Goal: Obtain resource: Download file/media

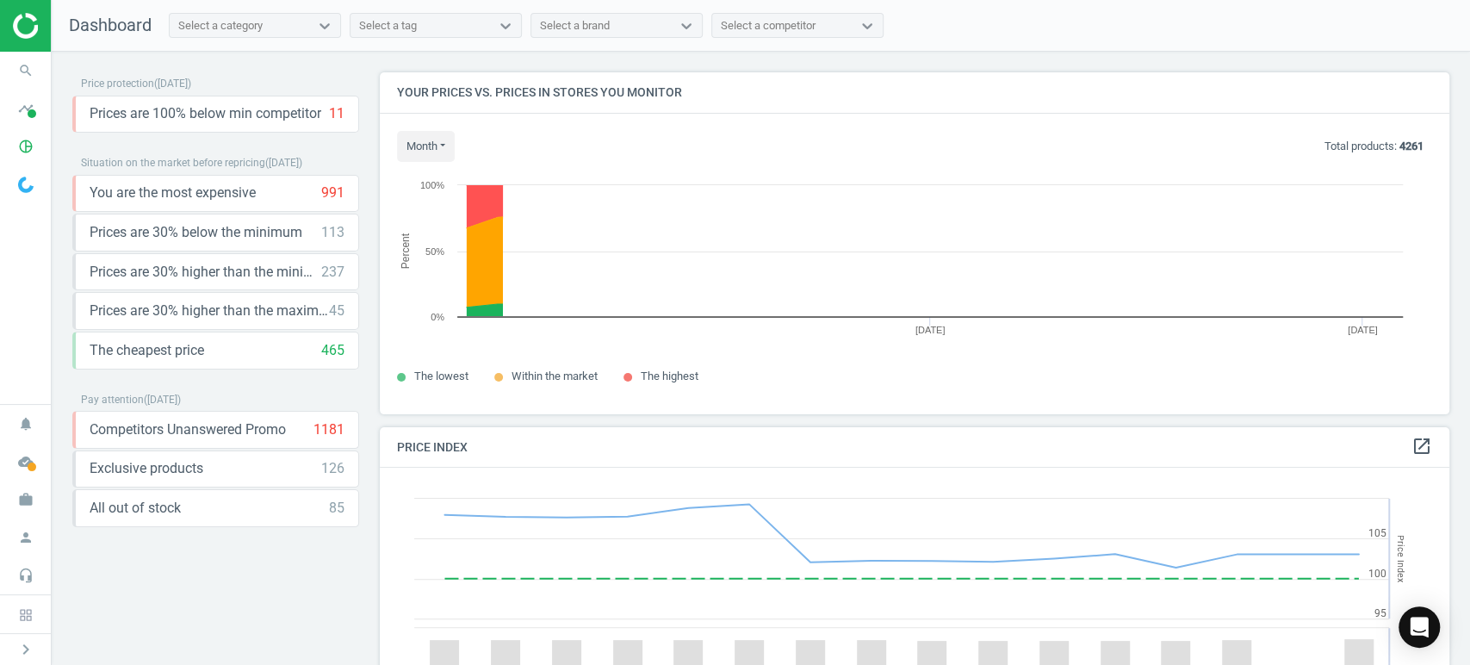
scroll to position [371, 1085]
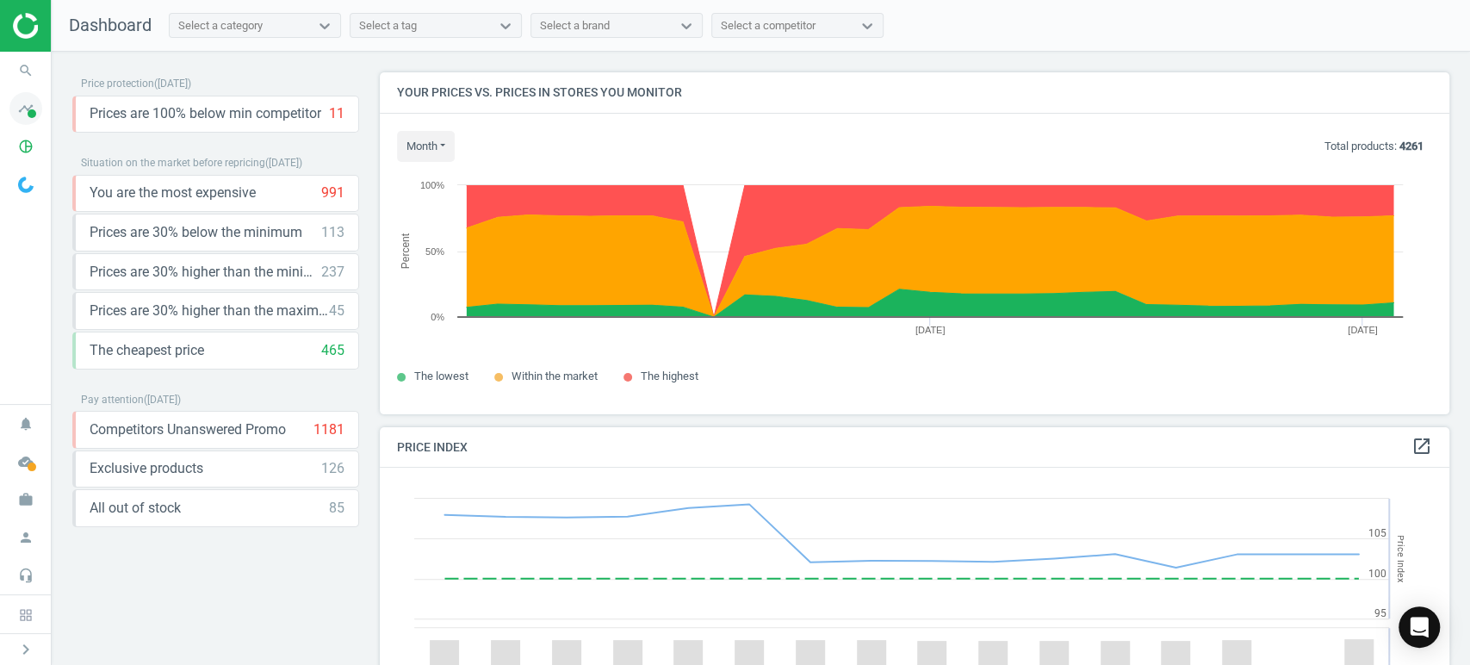
click at [32, 102] on icon "timeline" at bounding box center [25, 108] width 33 height 33
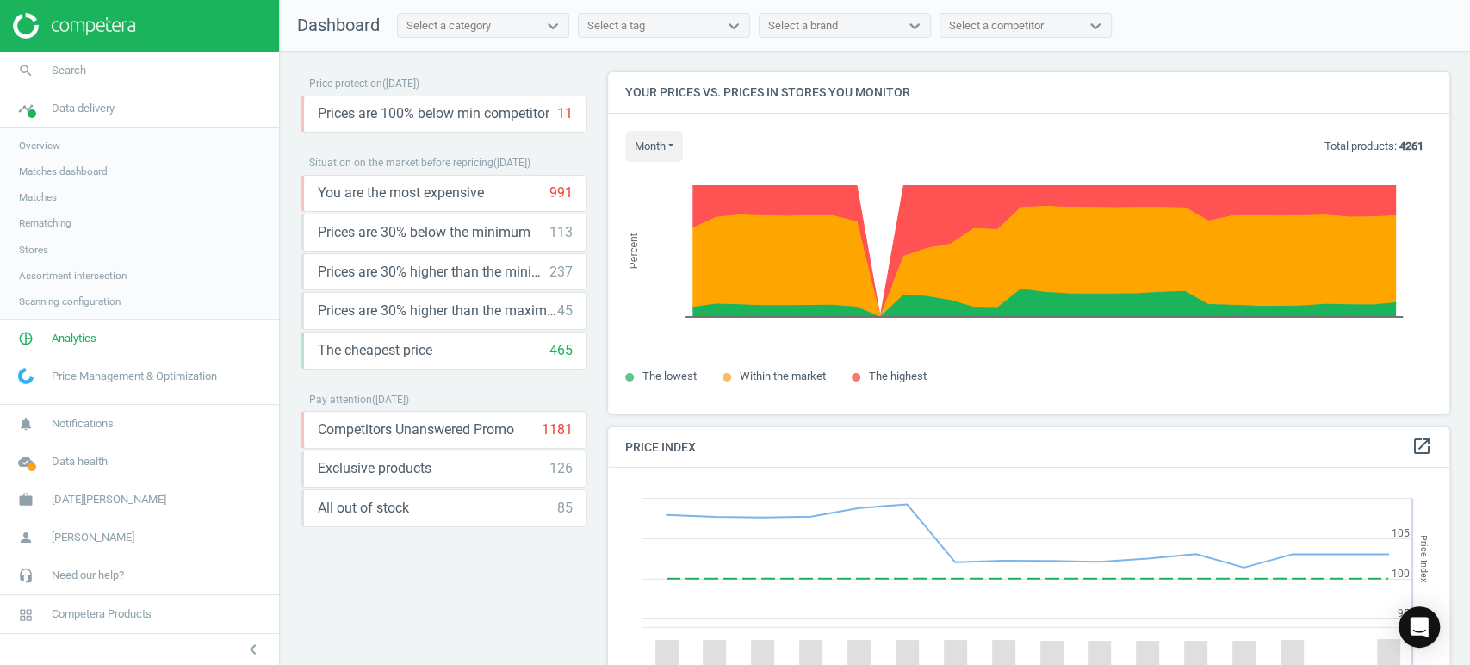
scroll to position [426, 856]
click at [69, 344] on span "Analytics" at bounding box center [74, 338] width 45 height 15
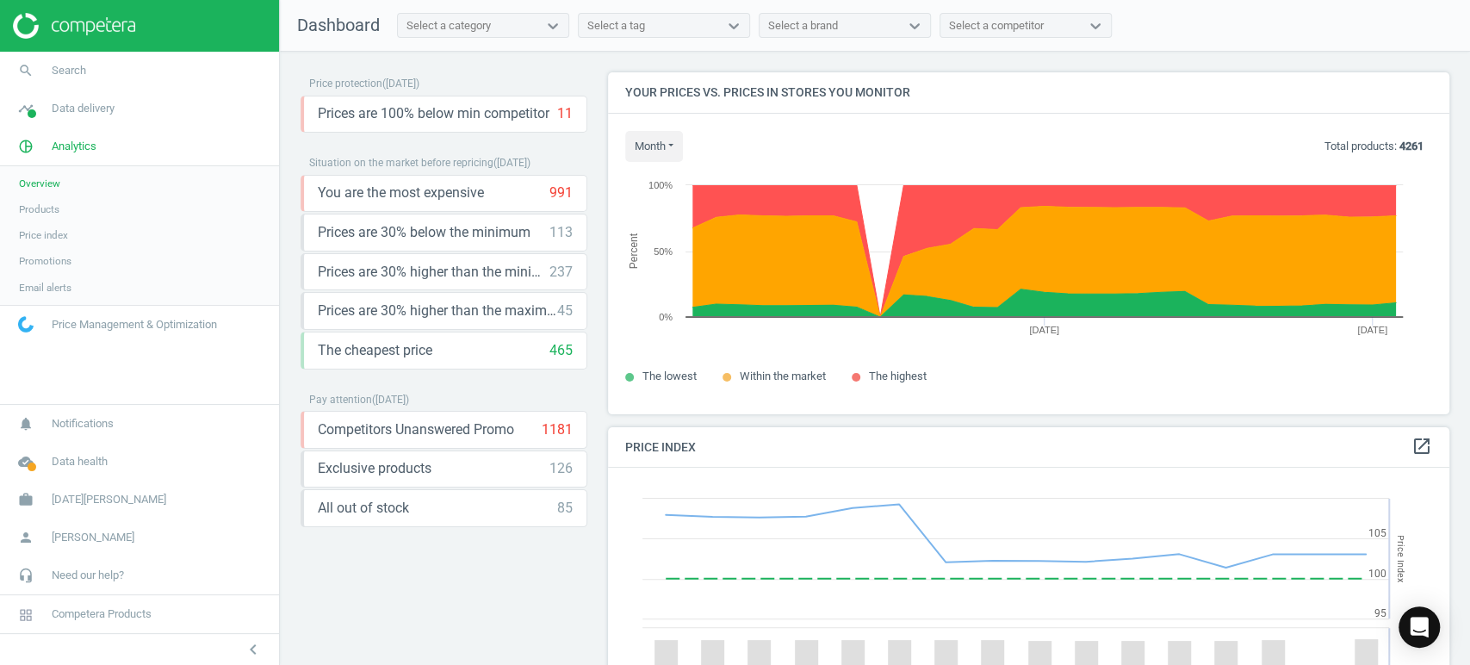
click at [37, 207] on span "Products" at bounding box center [39, 209] width 40 height 14
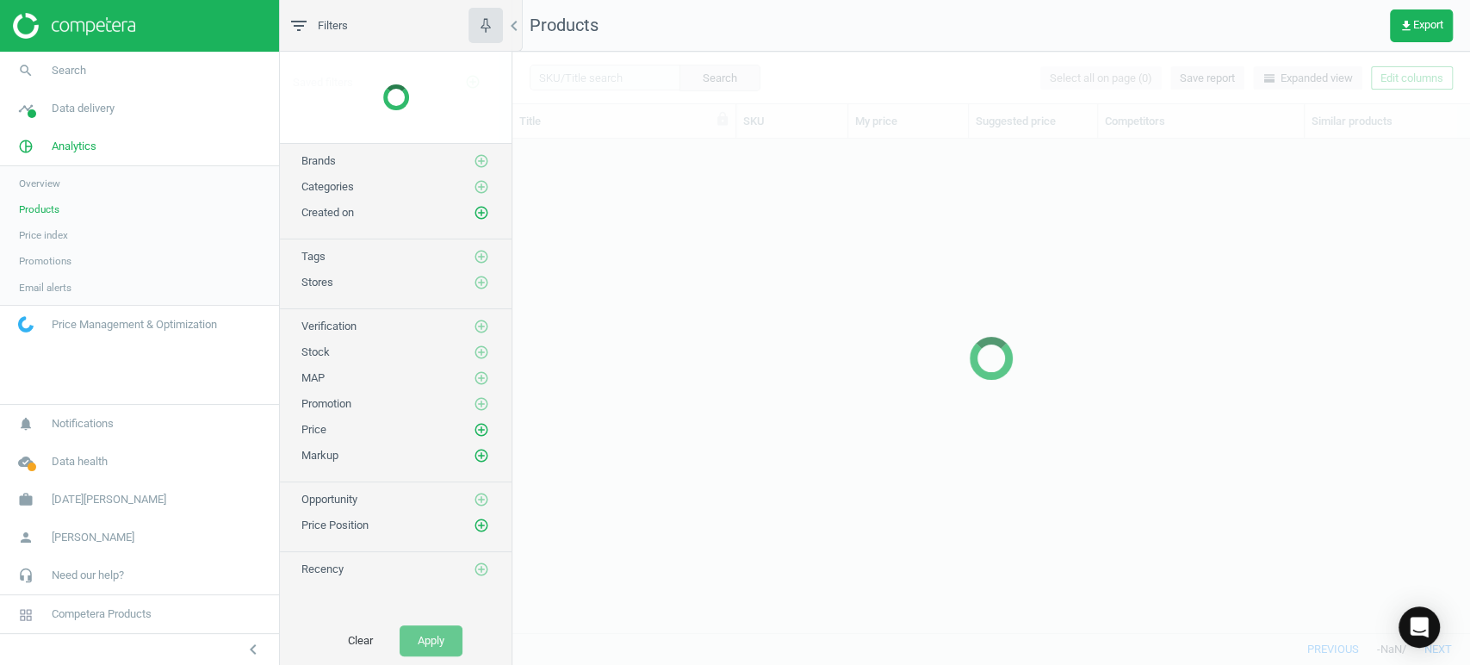
scroll to position [464, 942]
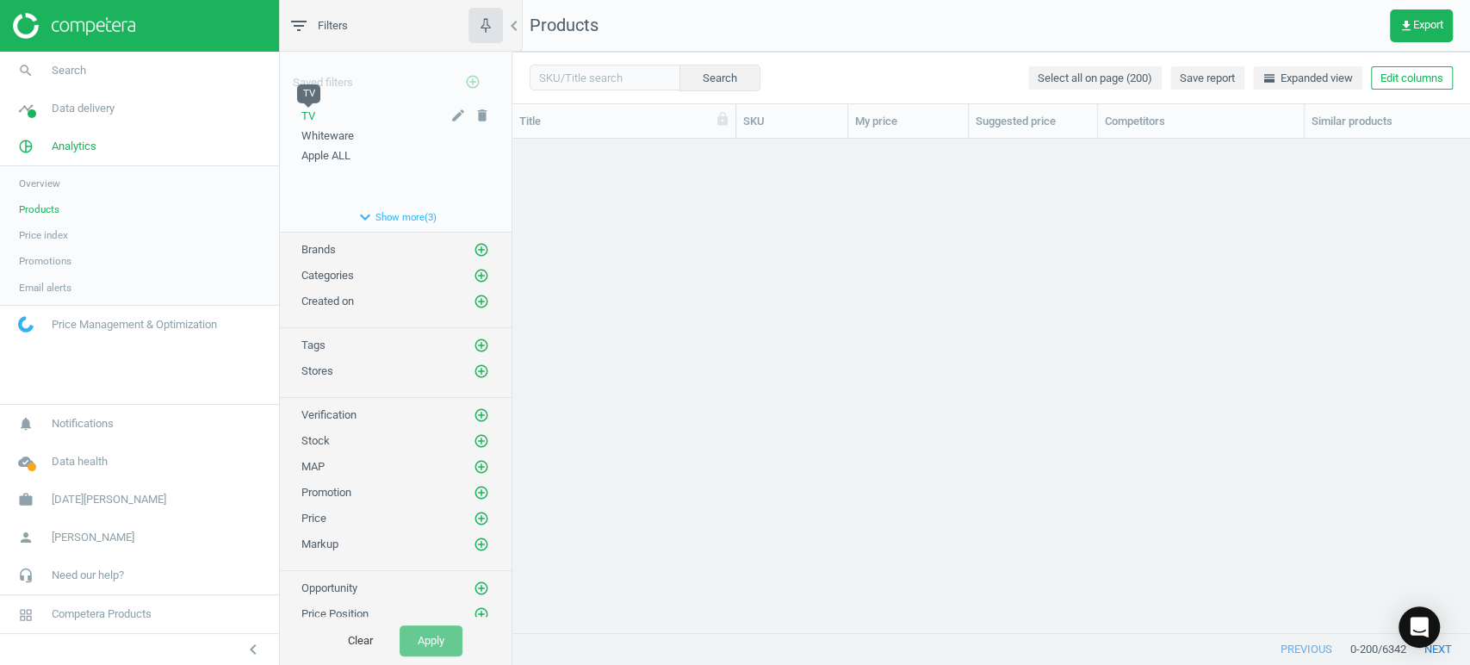
click at [308, 110] on span "TV" at bounding box center [308, 115] width 14 height 13
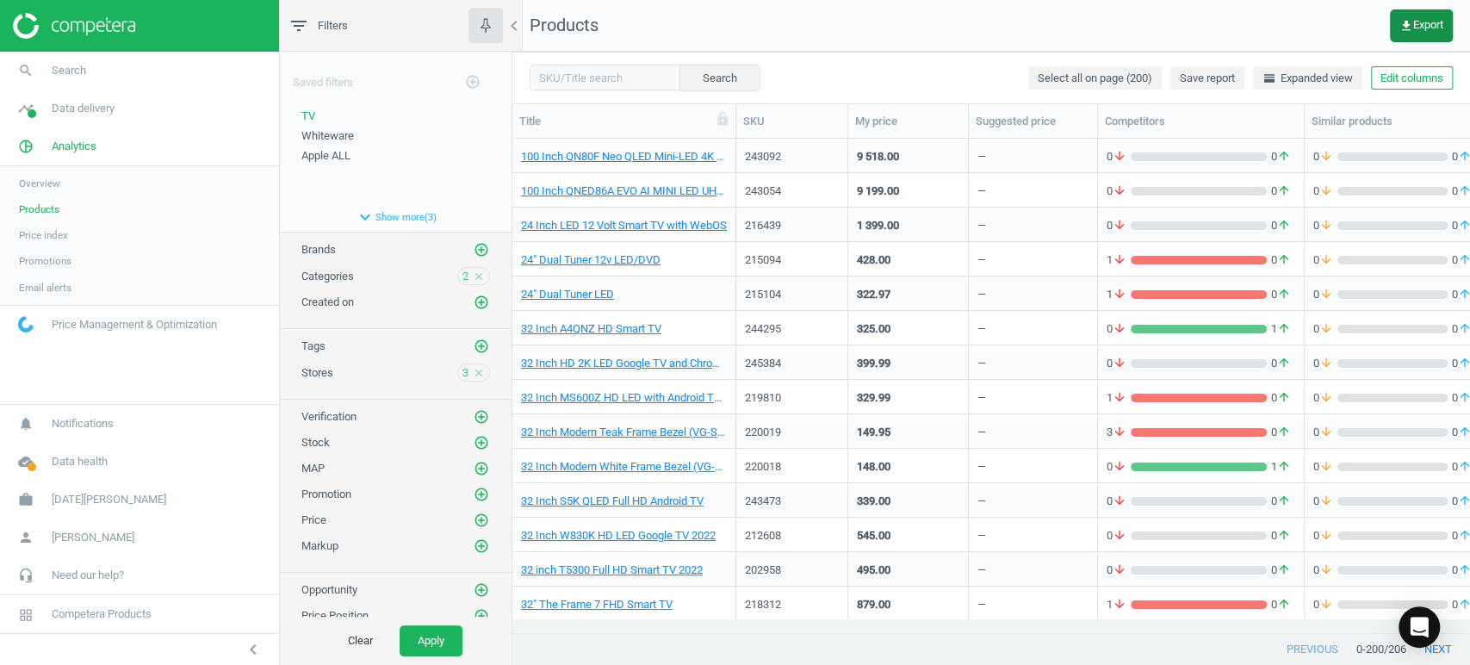
click at [1416, 19] on span "get_app Export" at bounding box center [1421, 26] width 44 height 14
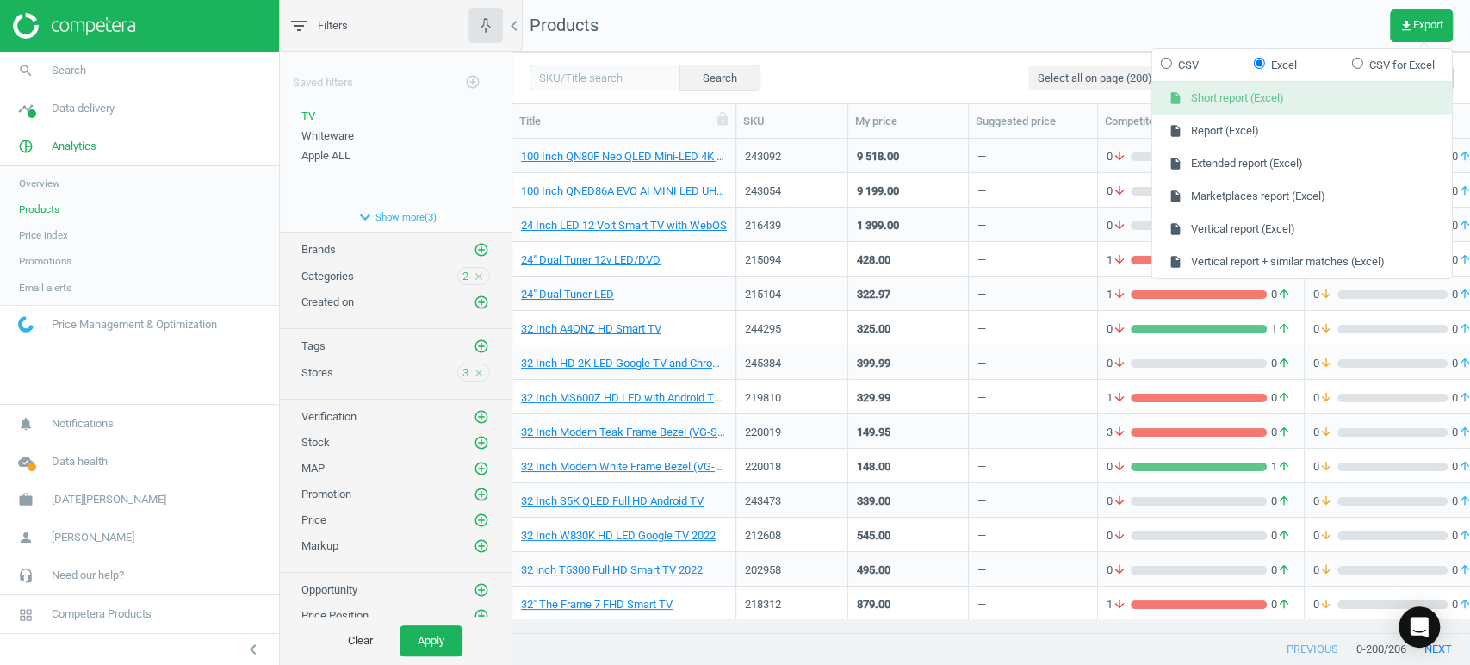
click at [1304, 102] on button "insert_drive_file Short report (Excel)" at bounding box center [1302, 98] width 300 height 33
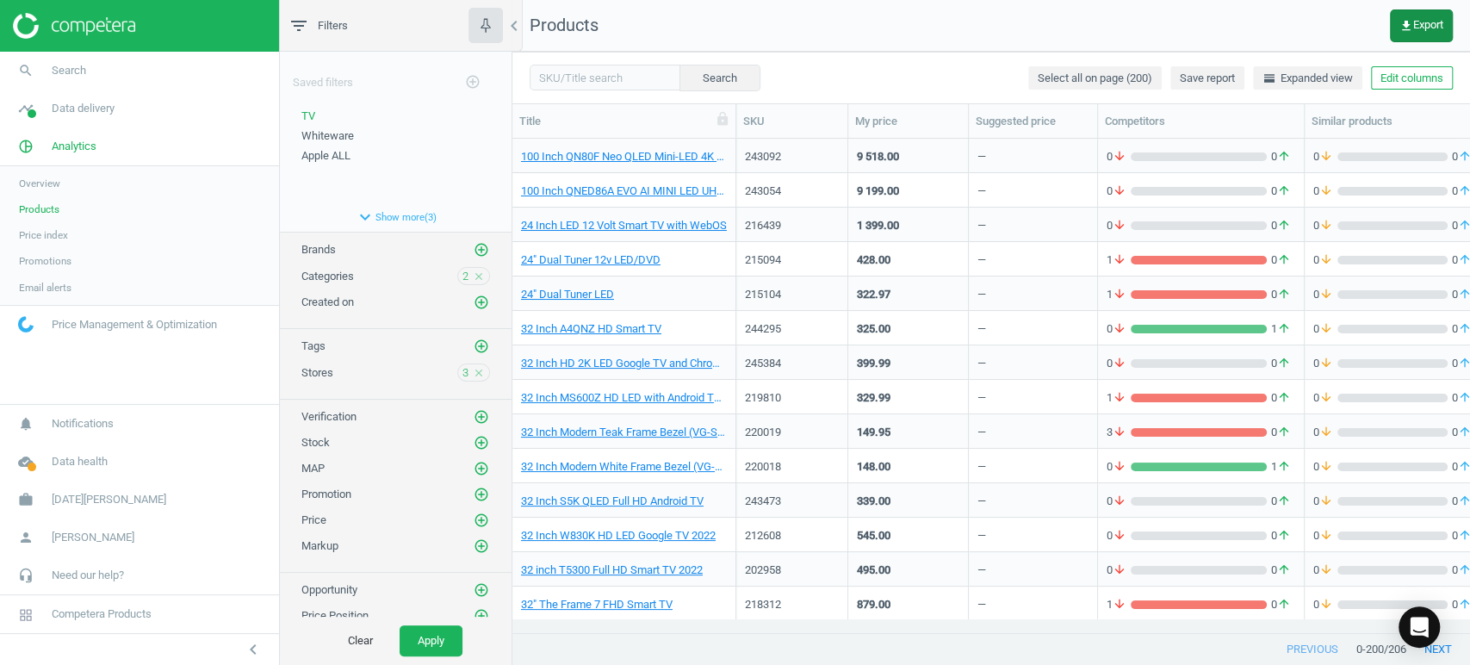
click at [1417, 24] on span "get_app Export" at bounding box center [1421, 26] width 44 height 14
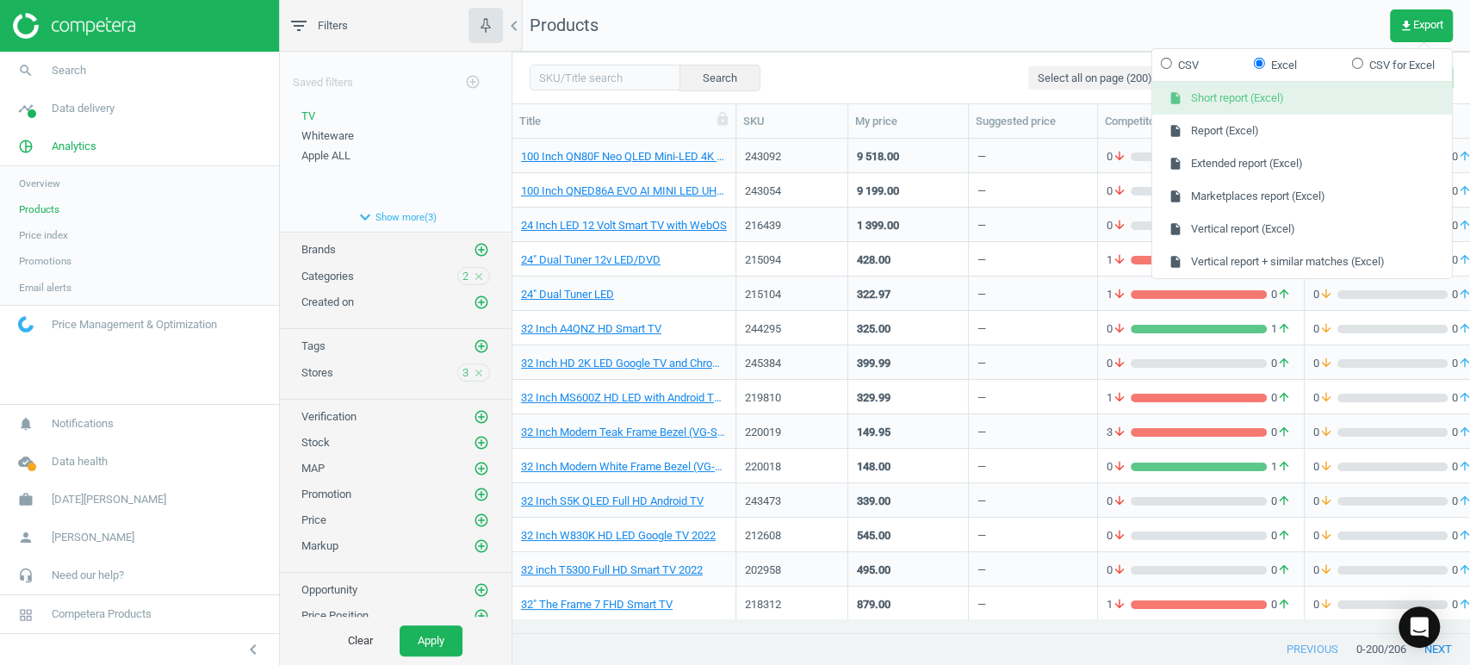
click at [1303, 89] on button "insert_drive_file Short report (Excel)" at bounding box center [1302, 98] width 300 height 33
